Goal: Information Seeking & Learning: Compare options

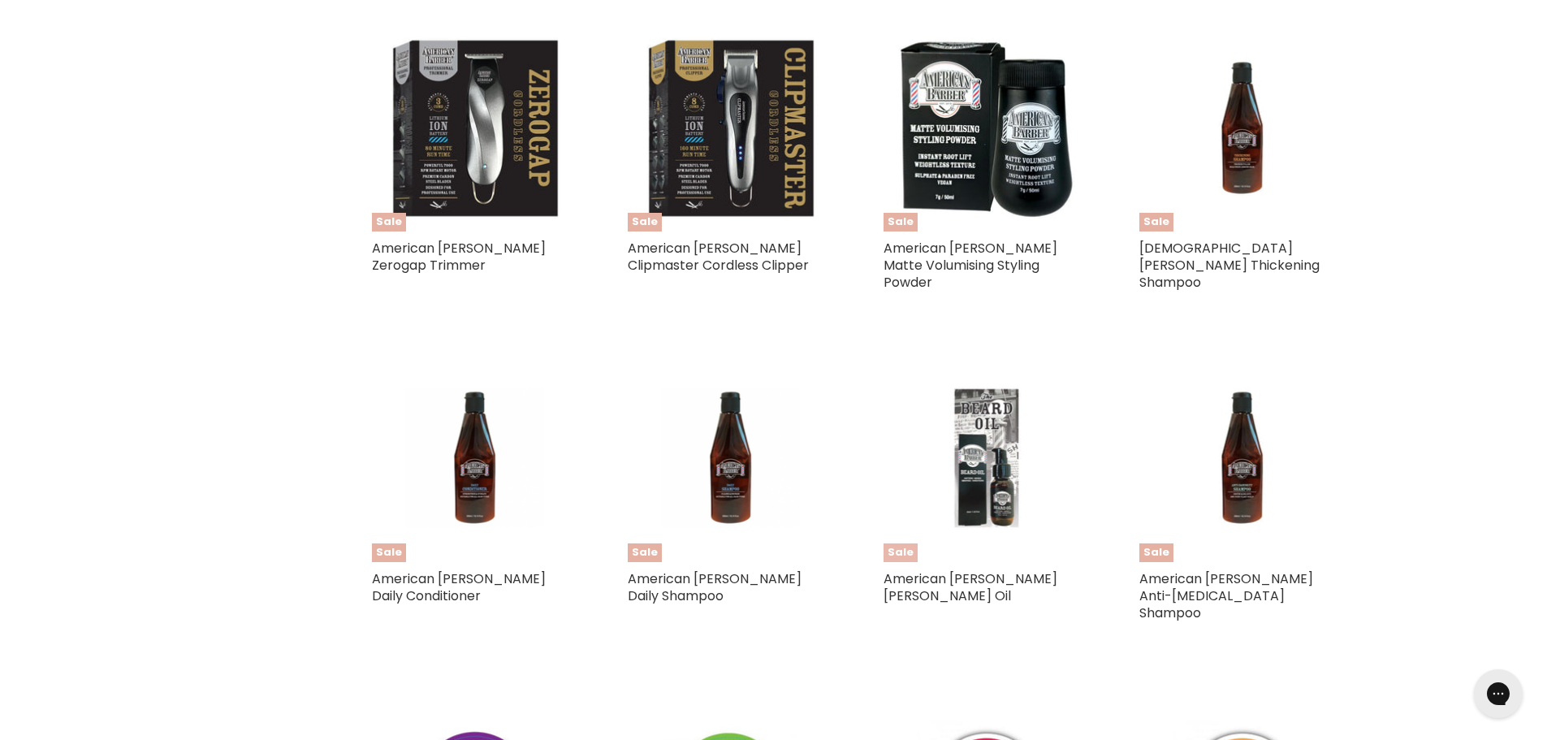
scroll to position [893, 0]
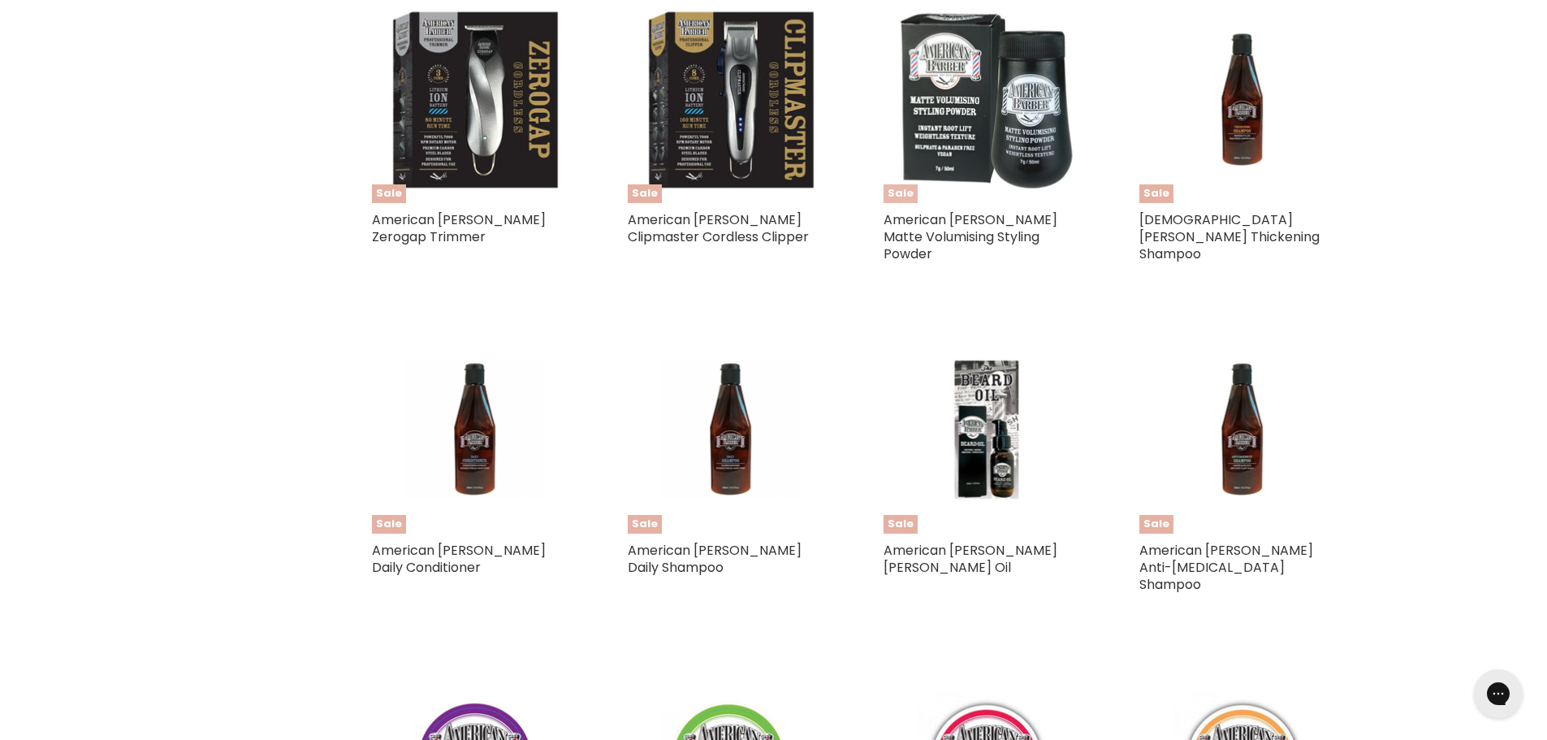
click at [982, 151] on img "Main content" at bounding box center [986, 99] width 207 height 207
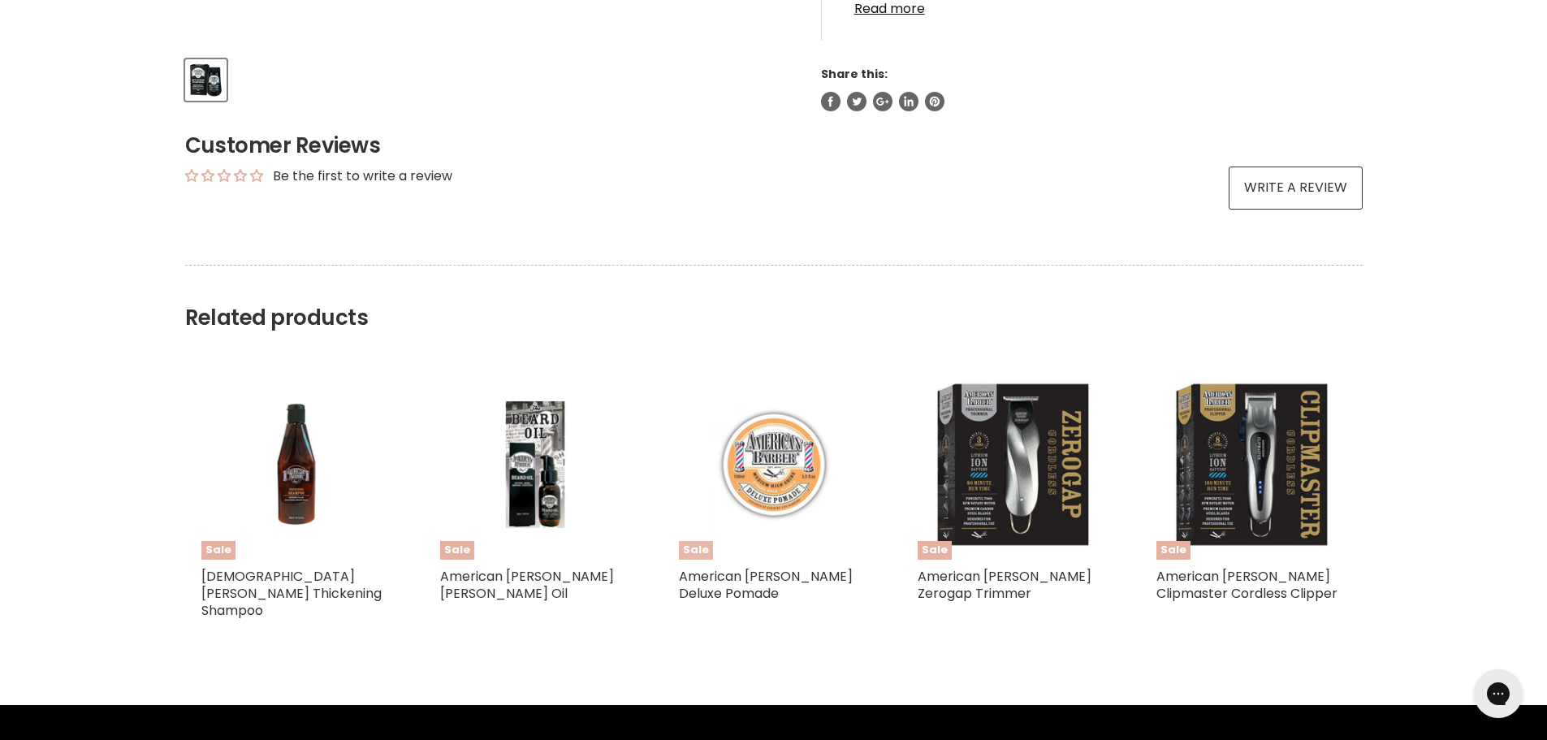
scroll to position [731, 0]
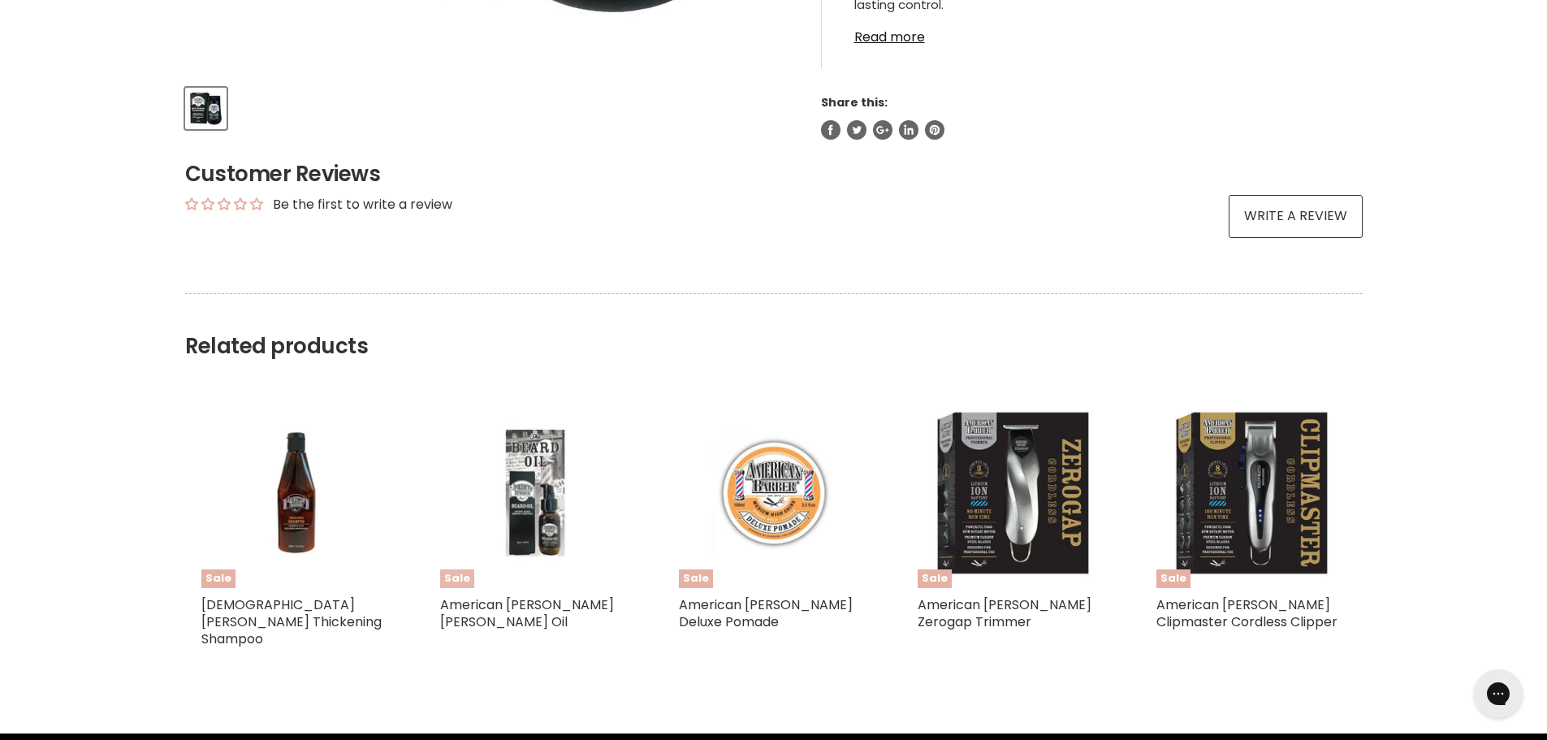
click at [551, 513] on img "Main content" at bounding box center [535, 493] width 127 height 190
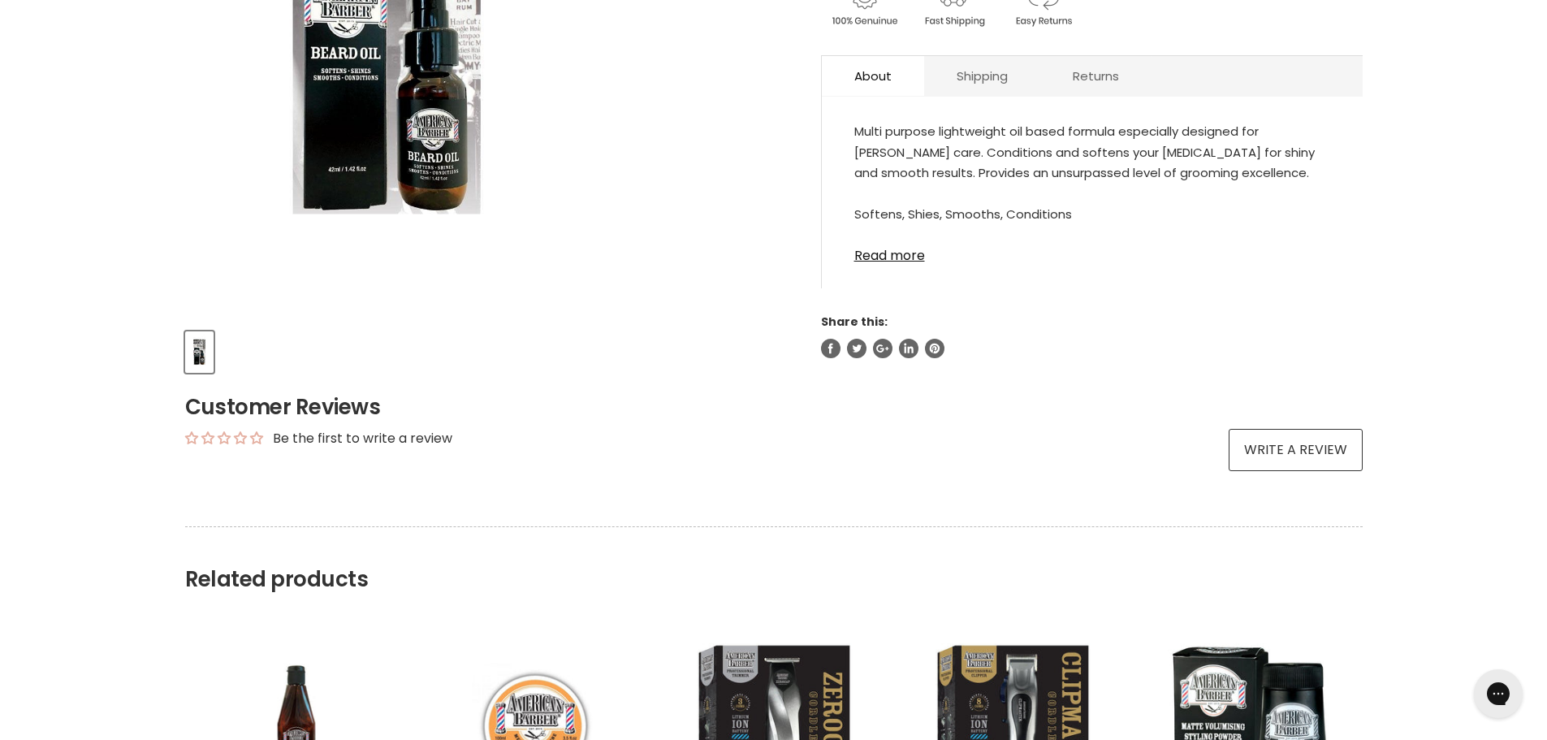
scroll to position [650, 0]
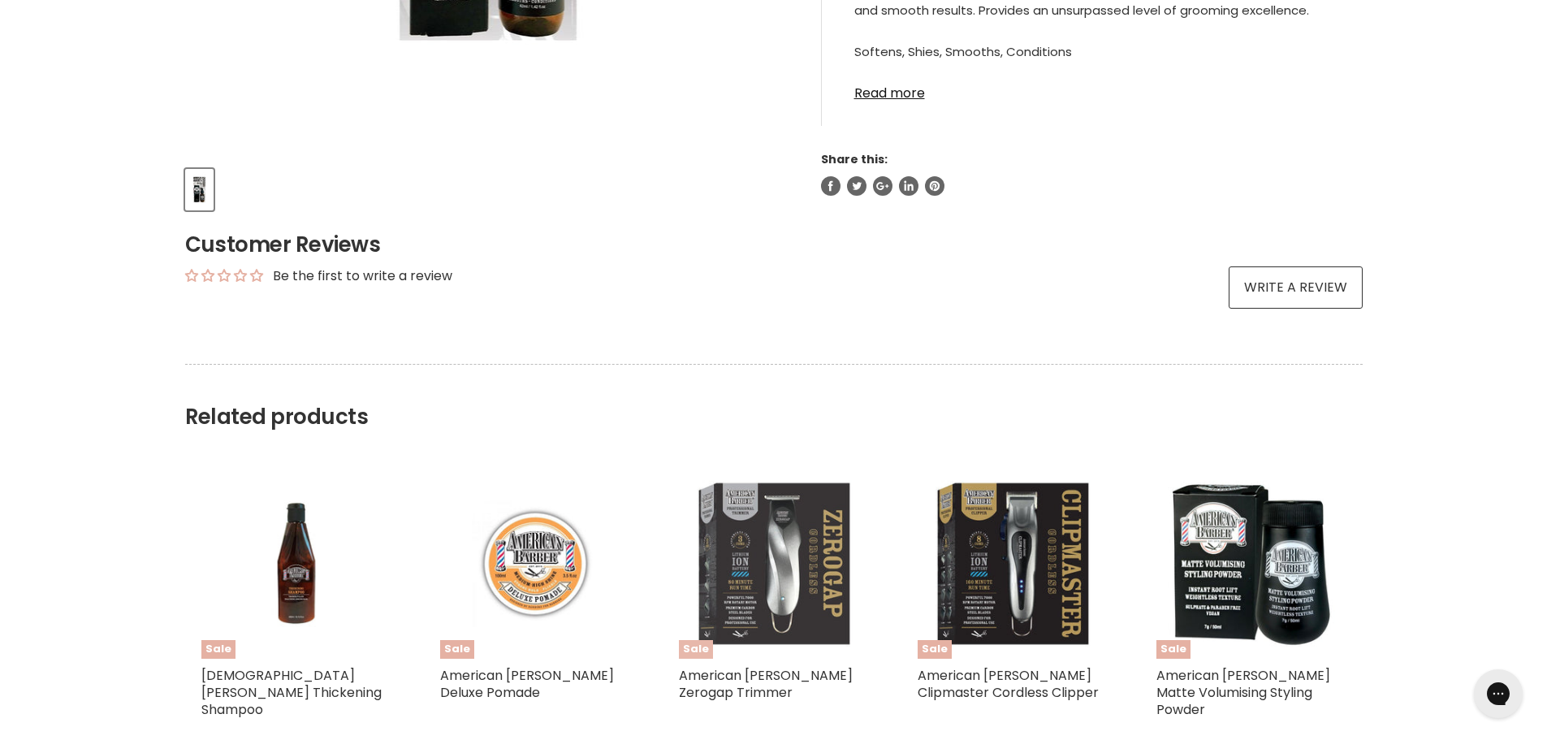
click at [793, 573] on img "Main content" at bounding box center [774, 564] width 190 height 190
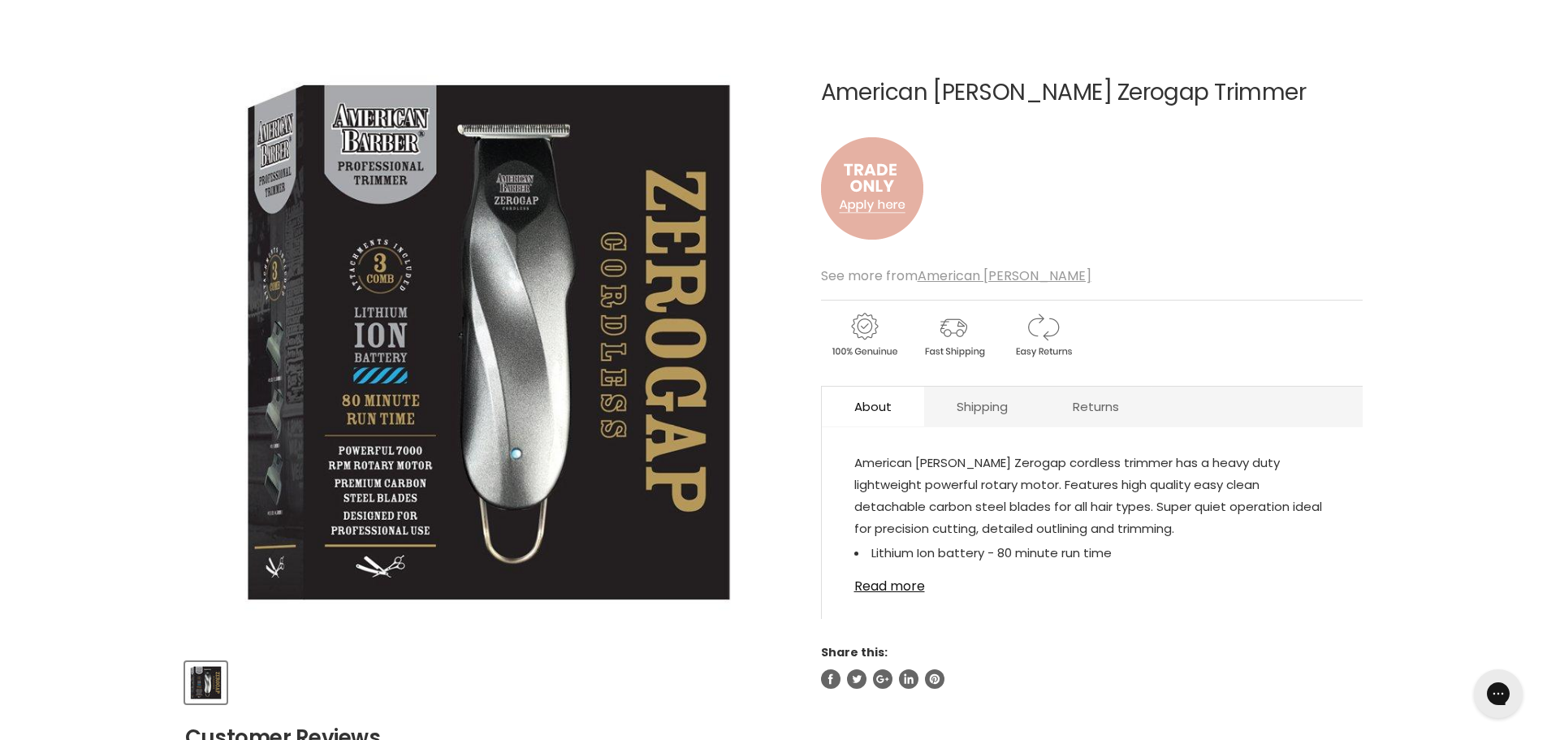
scroll to position [162, 0]
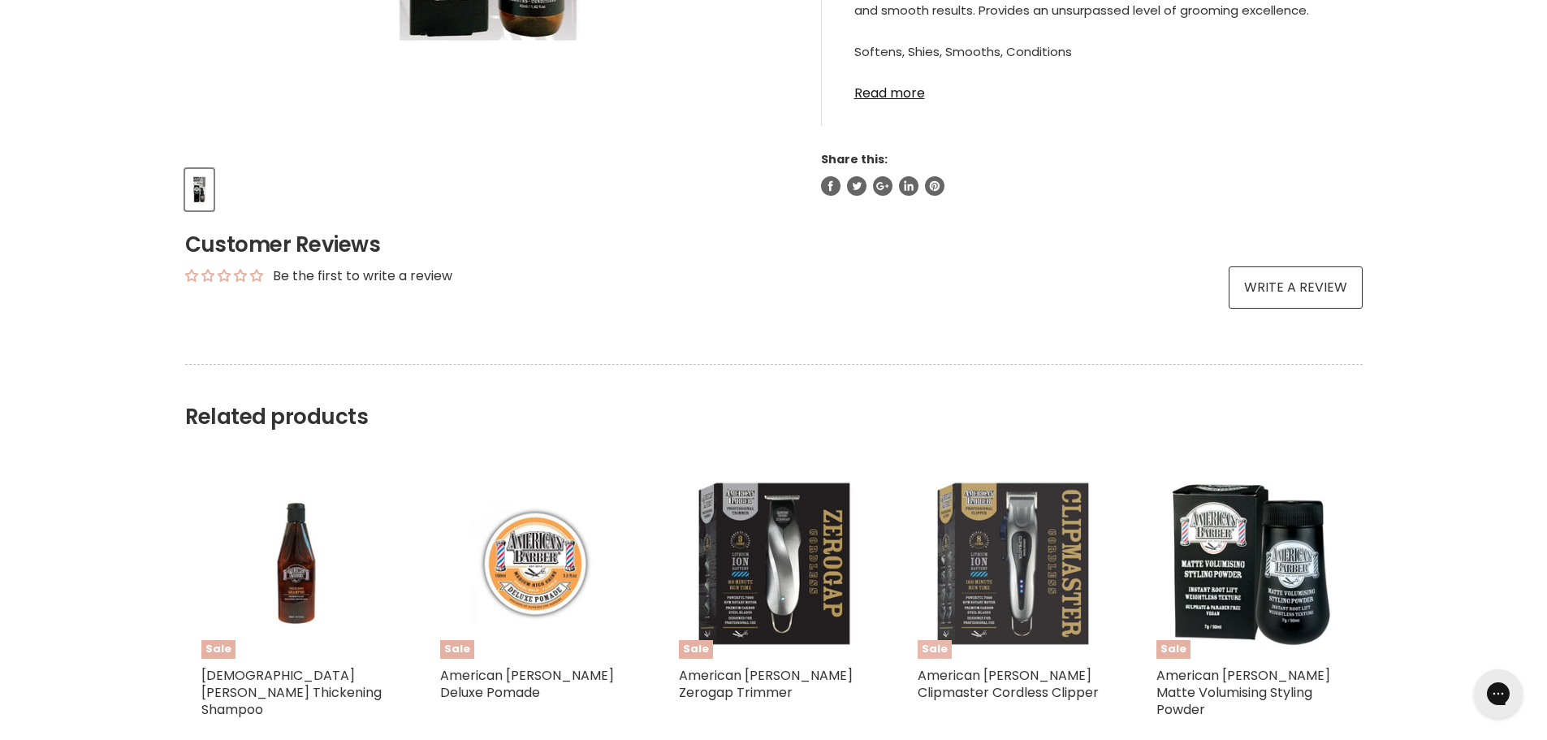
click at [1017, 563] on img "Main content" at bounding box center [1013, 564] width 190 height 190
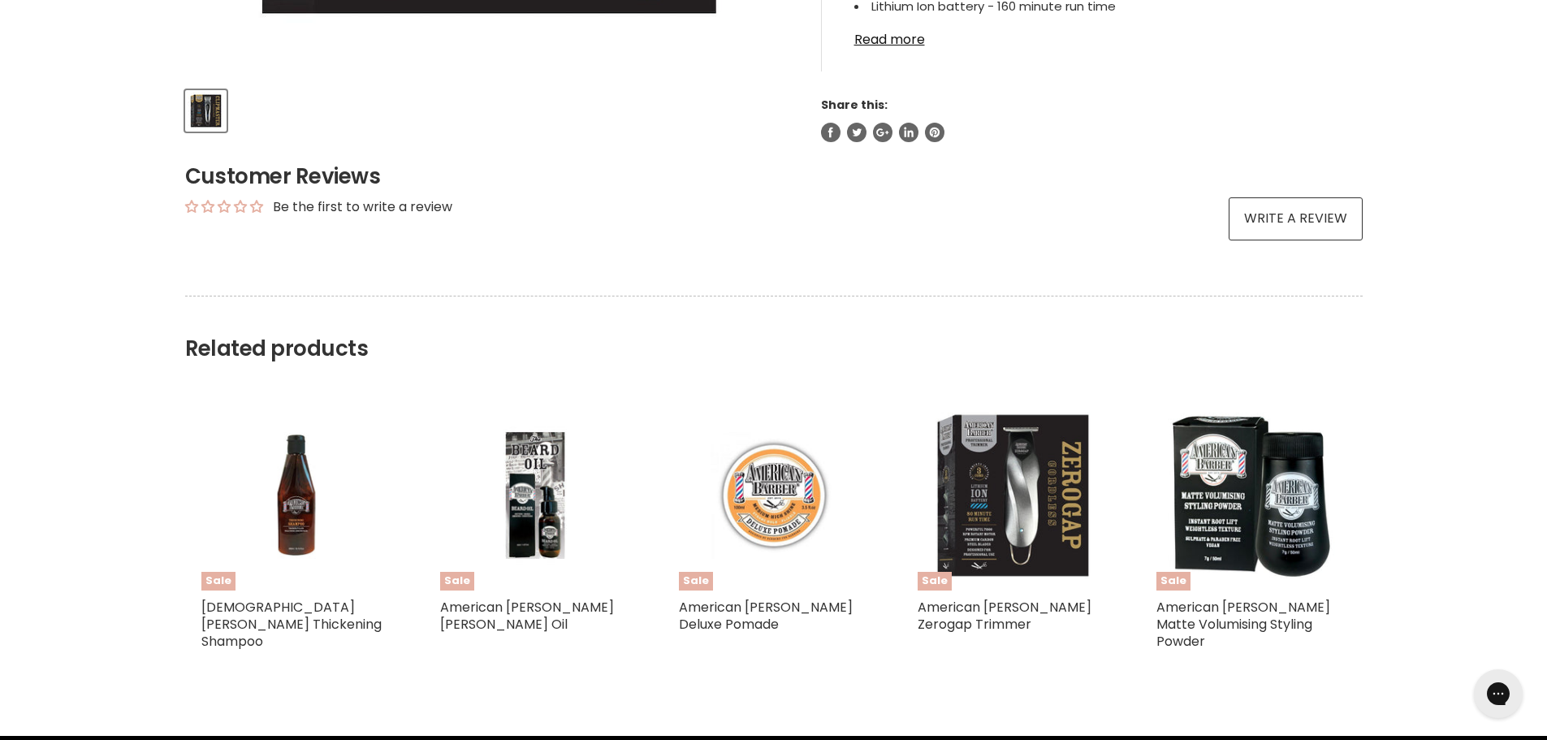
scroll to position [731, 0]
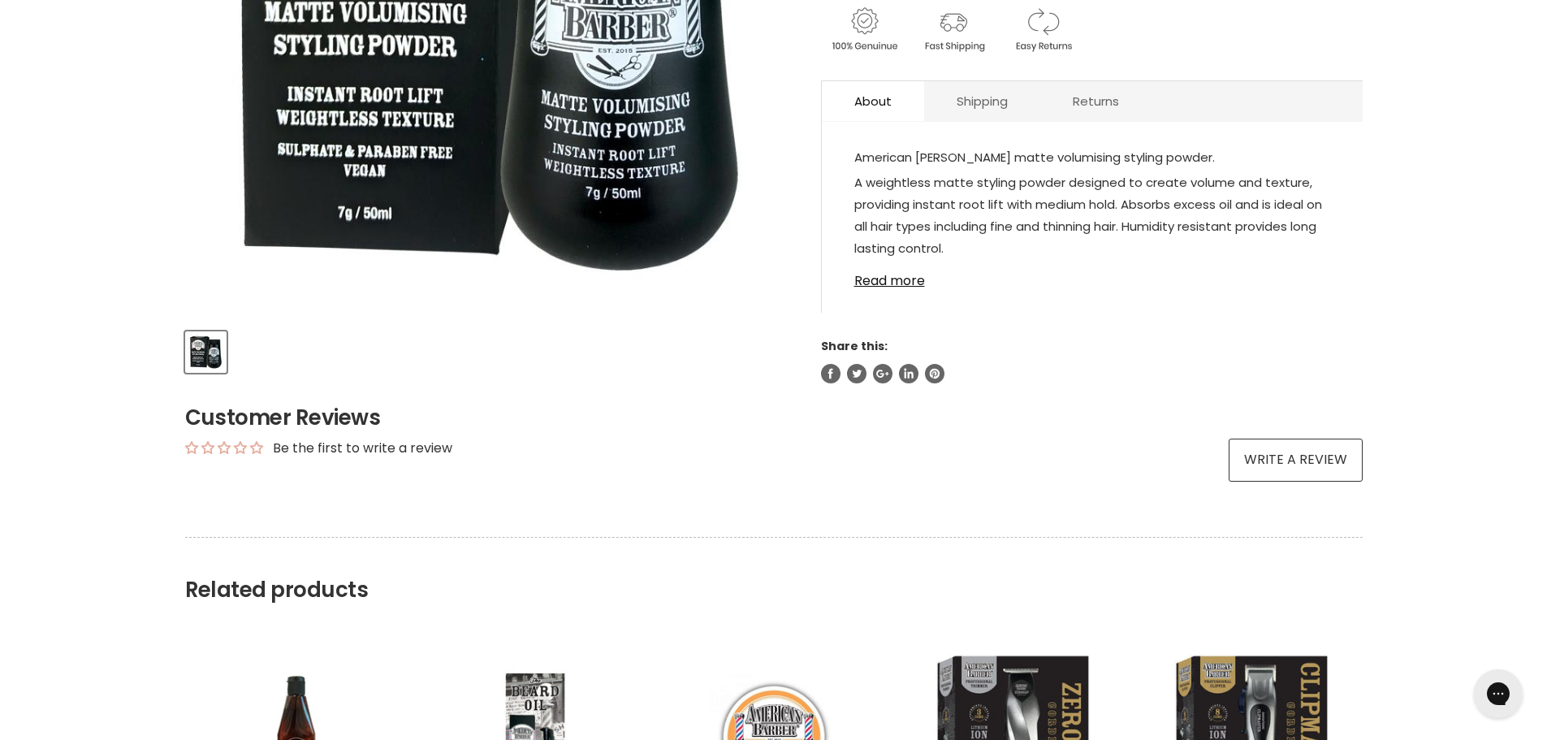
scroll to position [244, 0]
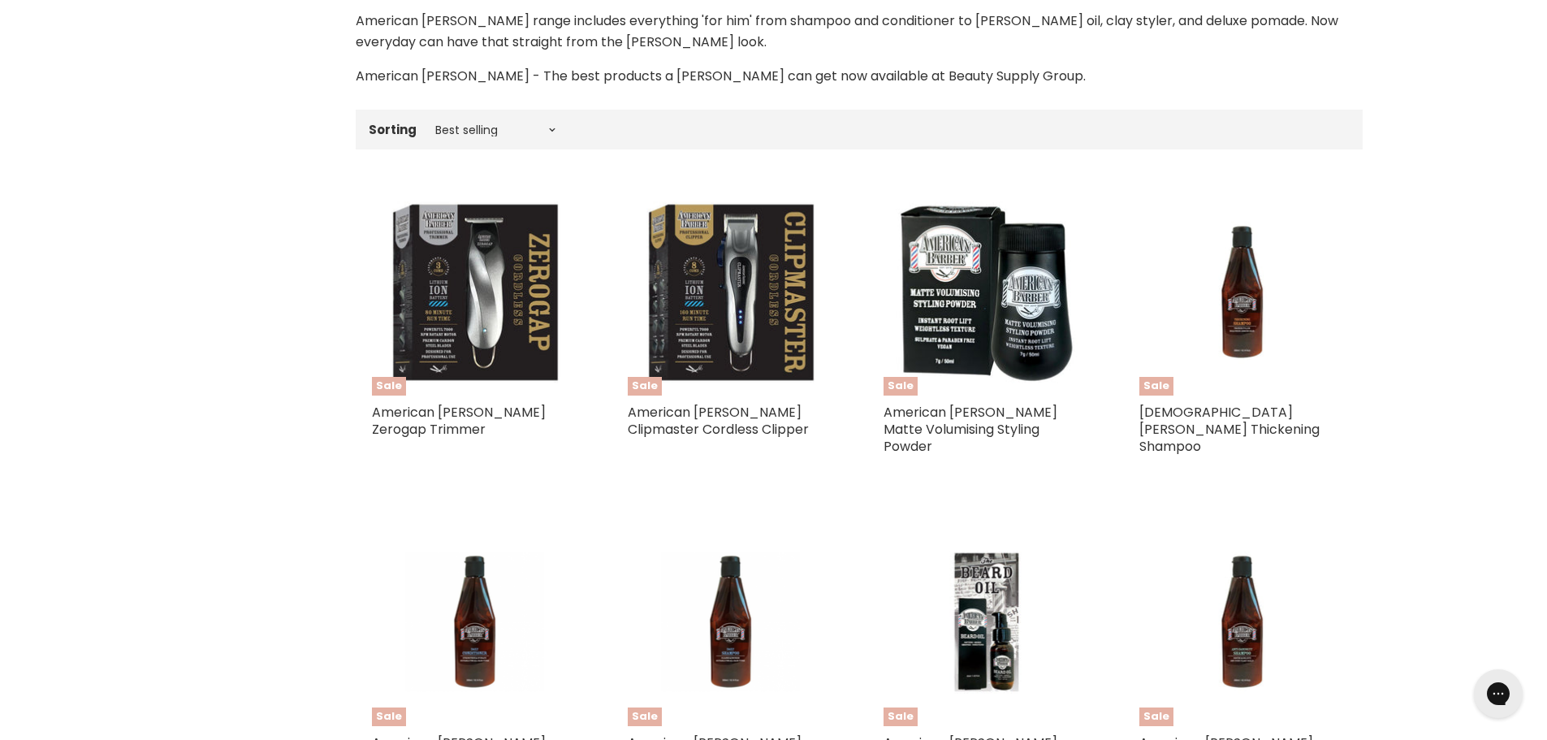
scroll to position [467, 0]
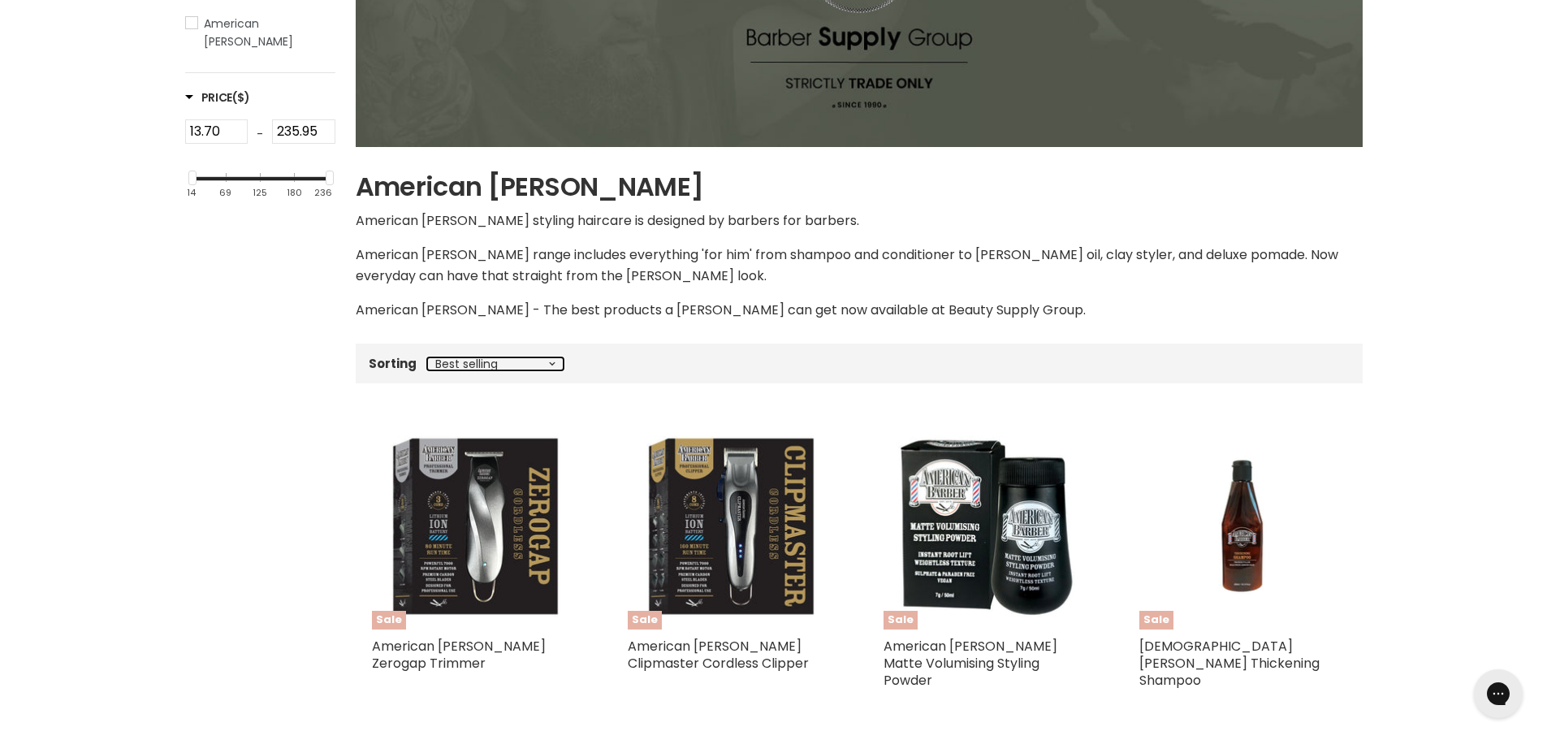
click at [554, 363] on select "Best selling Featured Alphabetically, A-Z Alphabetically, Z-A Price, low to hig…" at bounding box center [495, 363] width 136 height 13
click at [687, 402] on div "Home American [PERSON_NAME] American [PERSON_NAME] American [PERSON_NAME] styli…" at bounding box center [859, 618] width 1007 height 1489
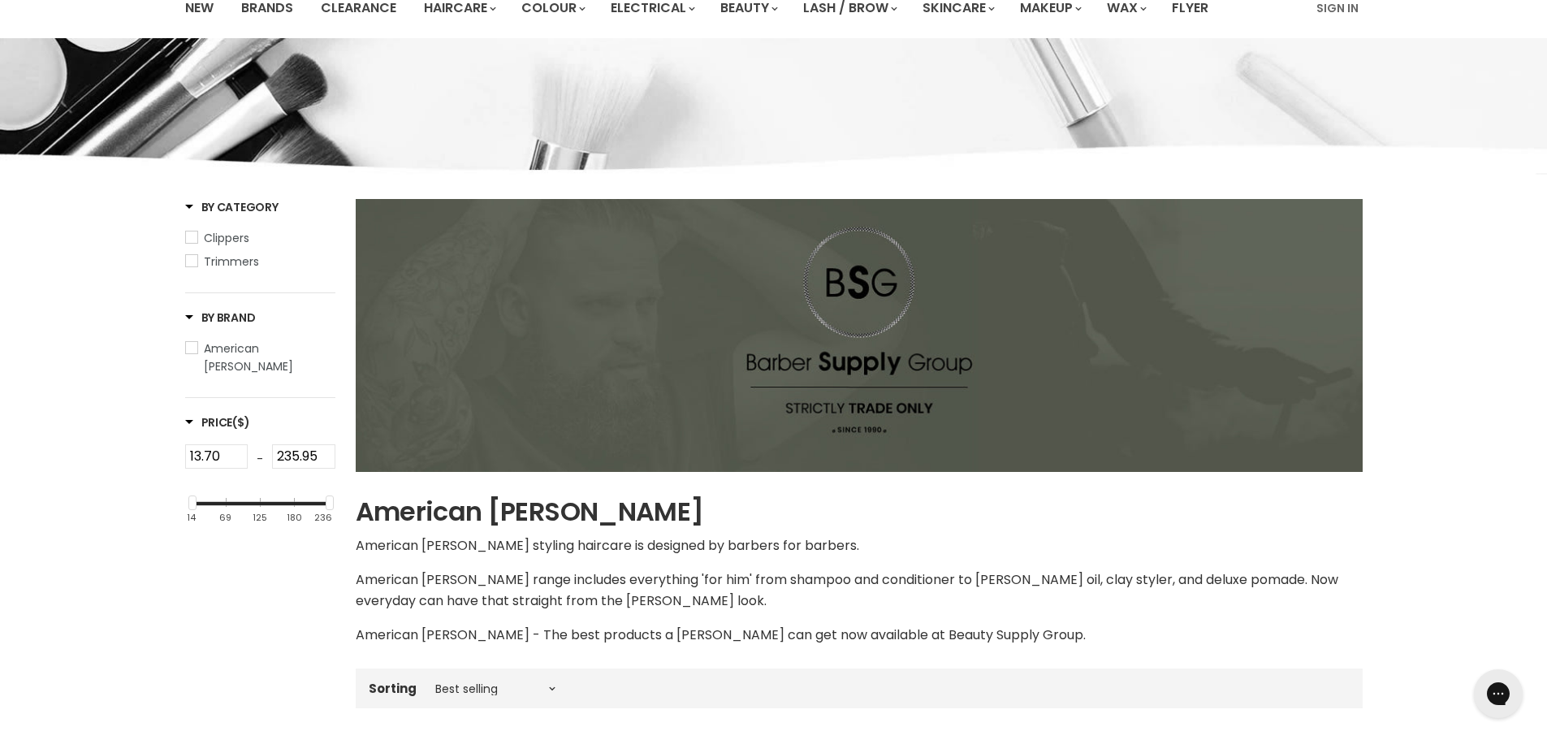
scroll to position [0, 0]
